Goal: Transaction & Acquisition: Purchase product/service

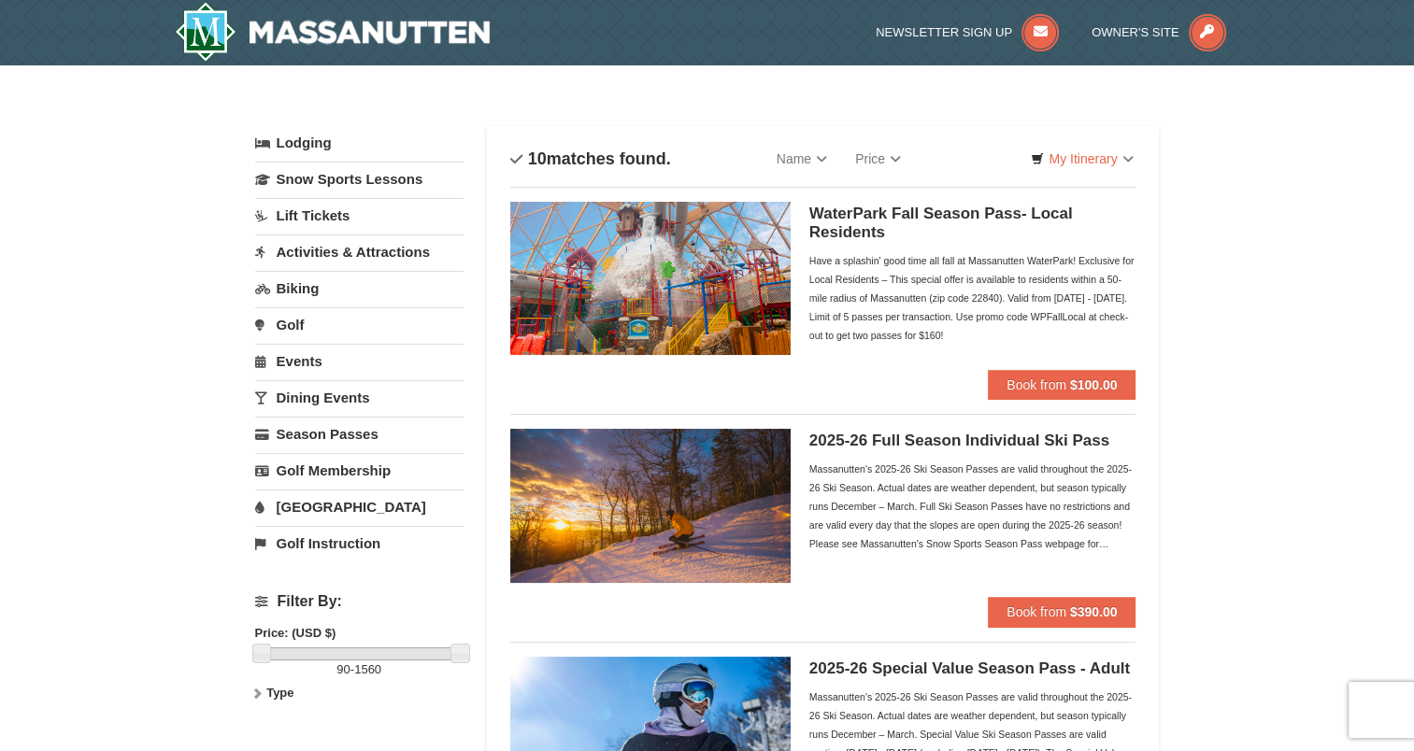
click at [292, 210] on link "Lift Tickets" at bounding box center [359, 215] width 208 height 35
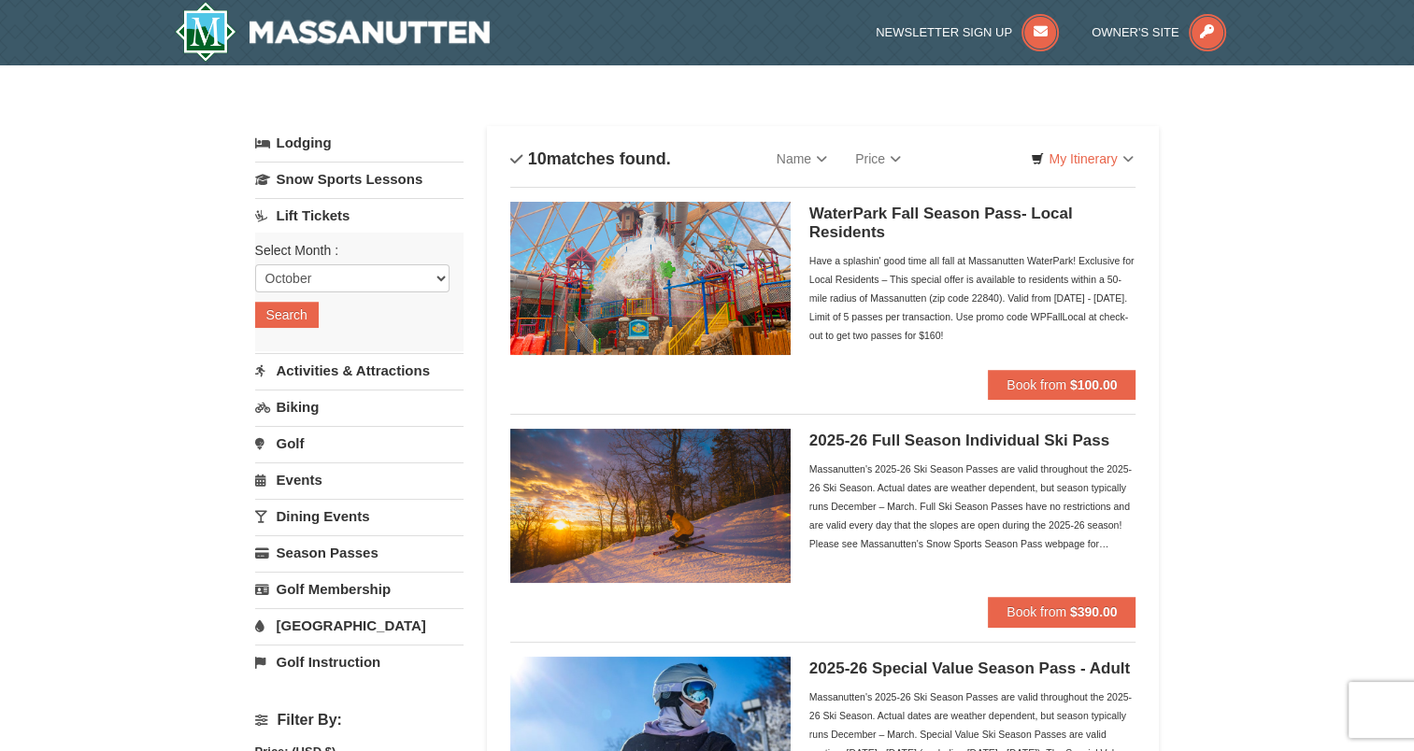
click at [296, 215] on link "Lift Tickets" at bounding box center [359, 215] width 208 height 35
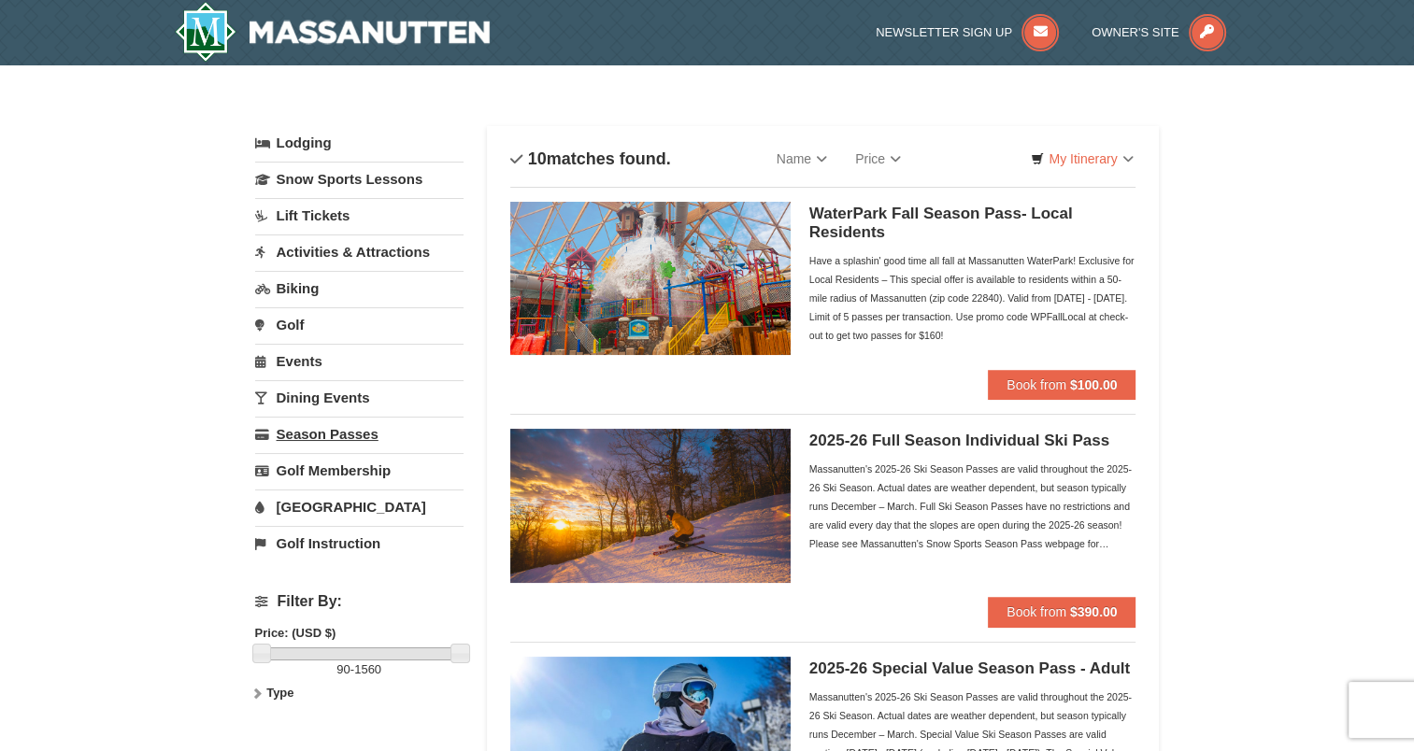
click at [345, 434] on link "Season Passes" at bounding box center [359, 434] width 208 height 35
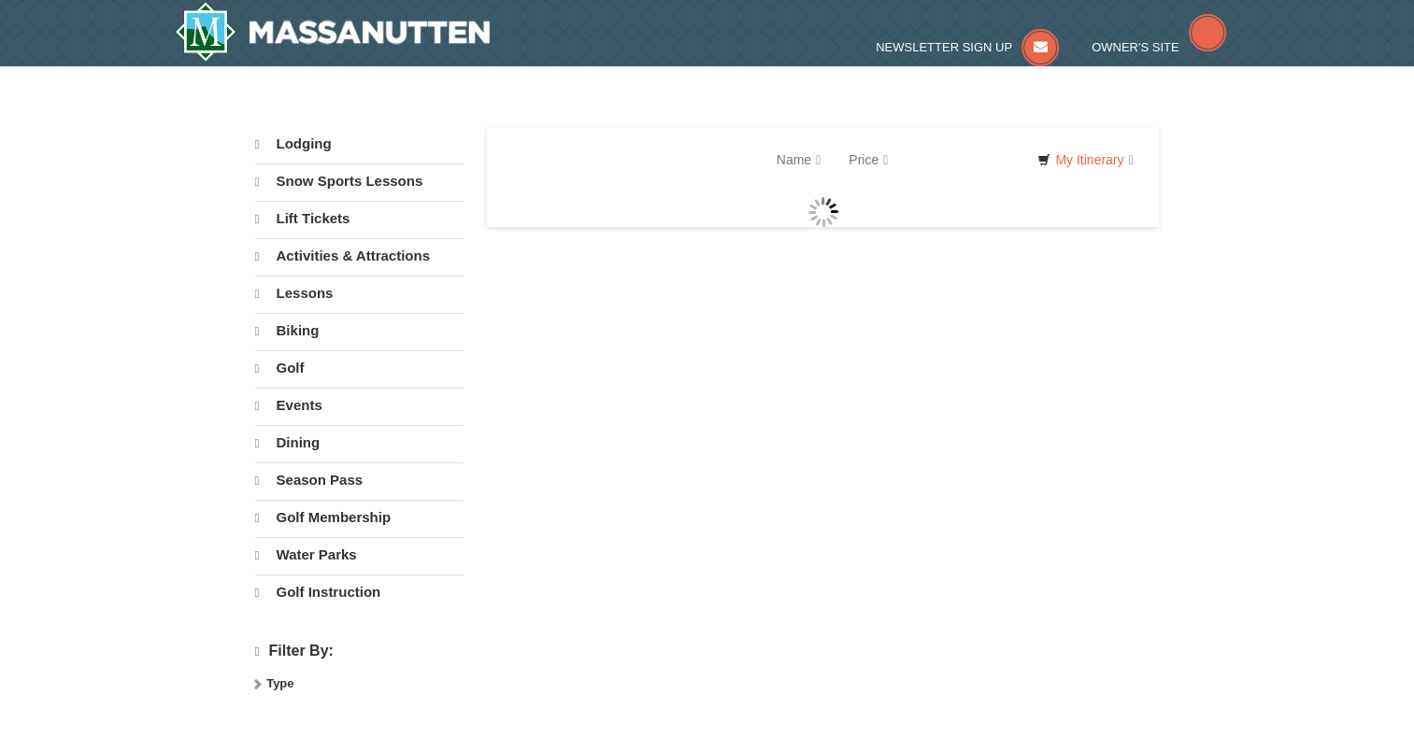
select select "10"
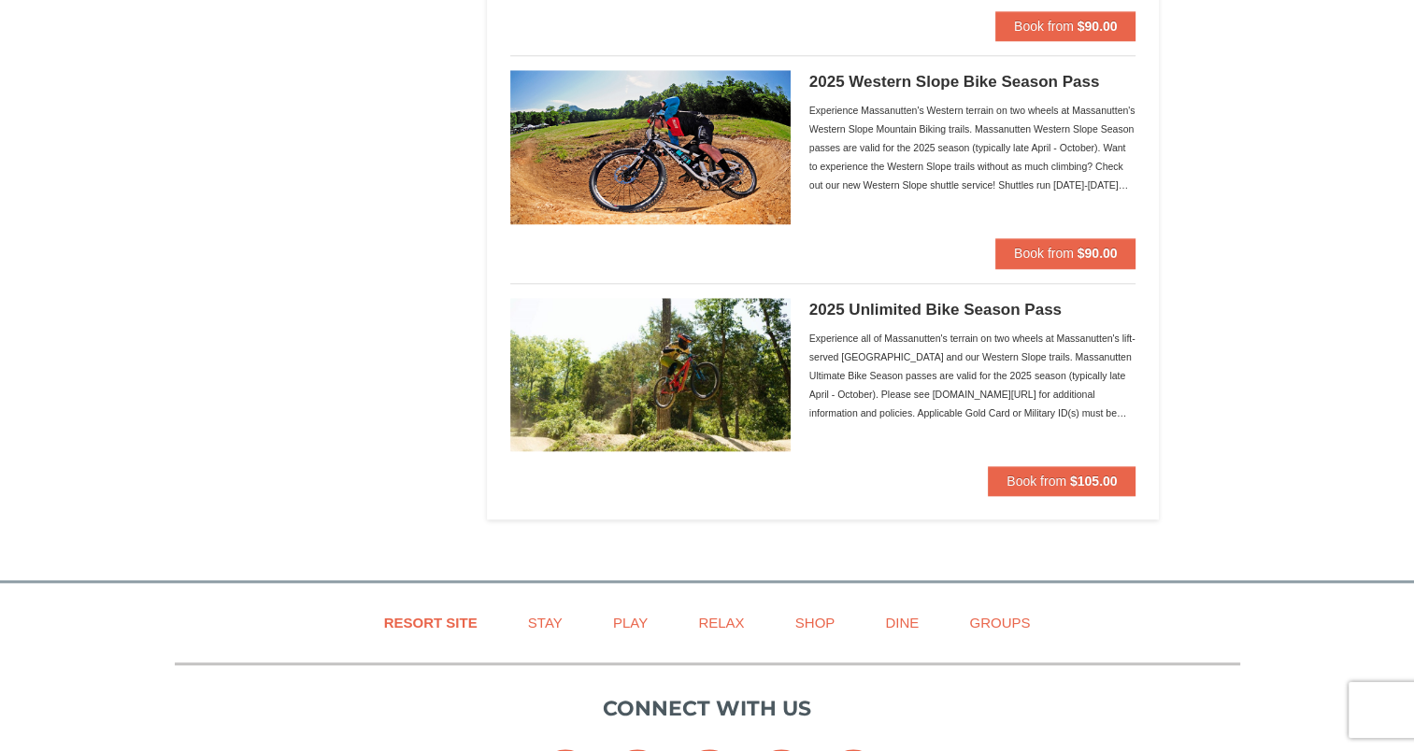
scroll to position [1955, 0]
